Goal: Find specific page/section: Locate a particular part of the current website

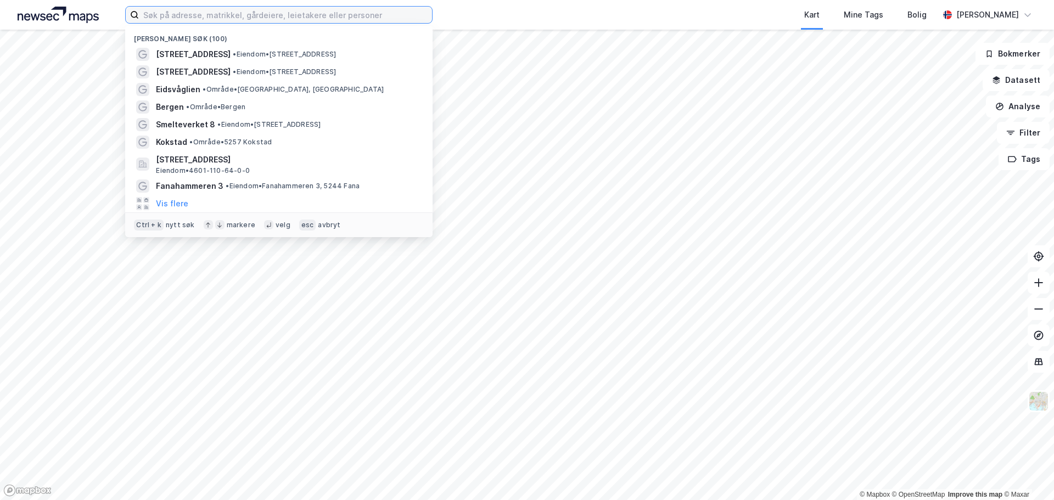
click at [228, 8] on input at bounding box center [285, 15] width 293 height 16
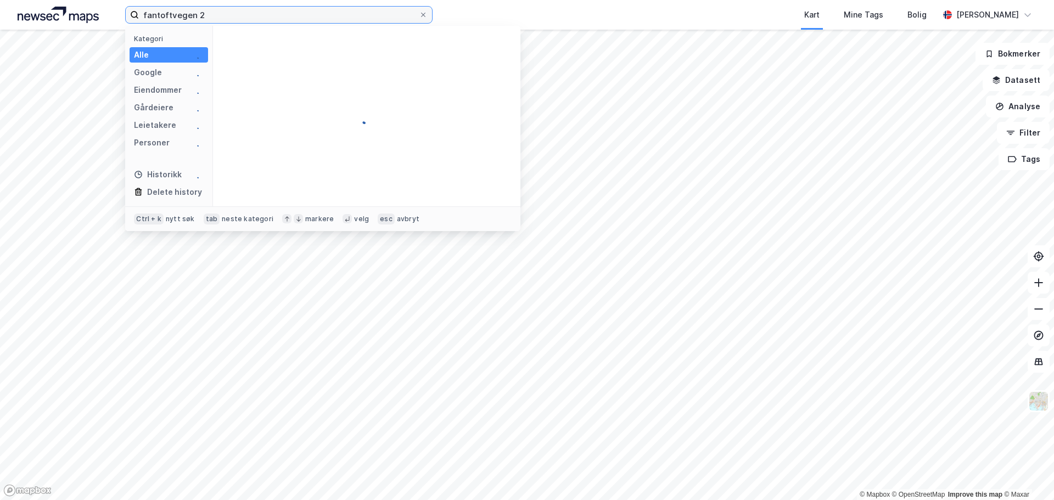
type input "fantoftvegen 2"
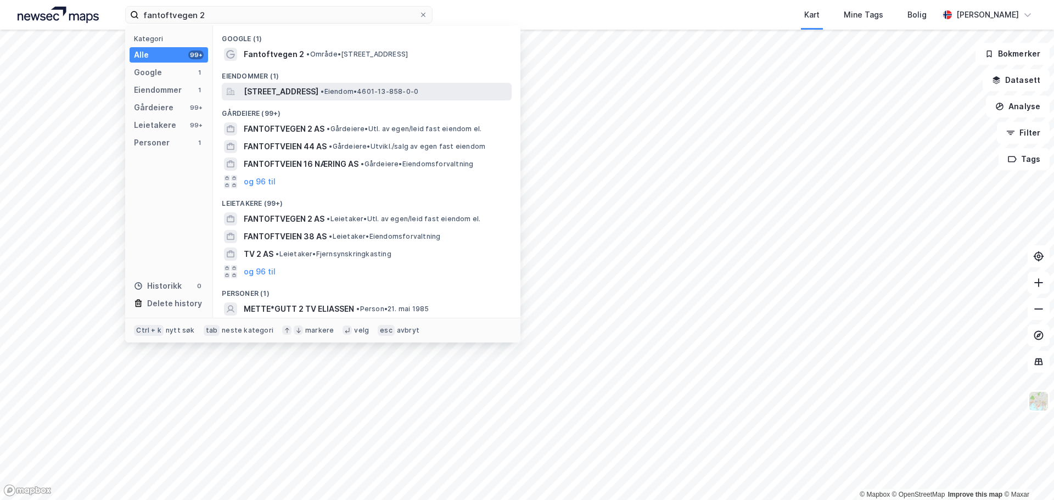
click at [318, 89] on span "[STREET_ADDRESS]" at bounding box center [281, 91] width 75 height 13
